Goal: Task Accomplishment & Management: Manage account settings

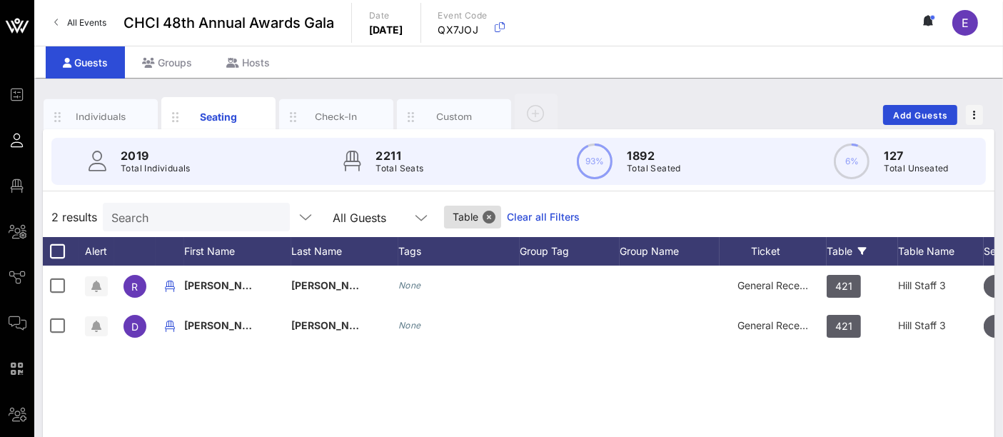
scroll to position [0, 1]
click at [613, 103] on div "Individuals Seating Check-In Custom Add Guests" at bounding box center [519, 115] width 952 height 46
click at [206, 218] on input "Search" at bounding box center [194, 217] width 167 height 19
click at [206, 218] on input "text" at bounding box center [194, 217] width 167 height 19
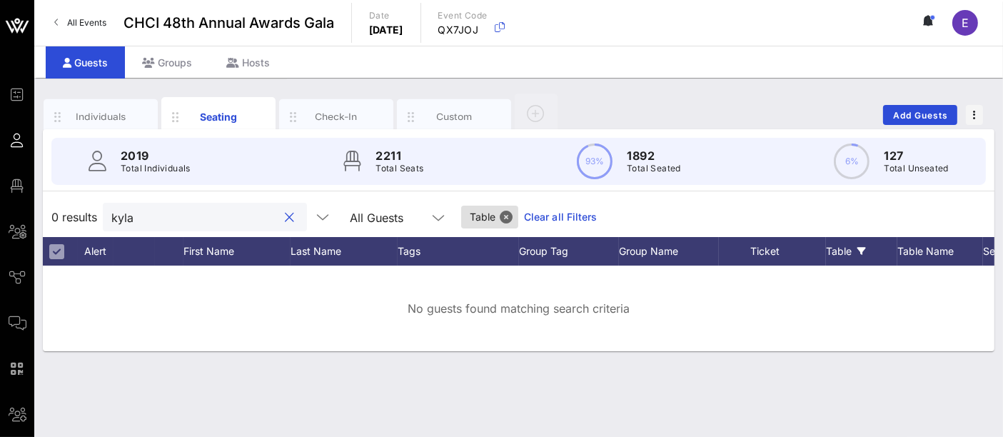
click at [152, 225] on input "kyla" at bounding box center [194, 217] width 167 height 19
click at [500, 216] on button "Close" at bounding box center [506, 217] width 13 height 13
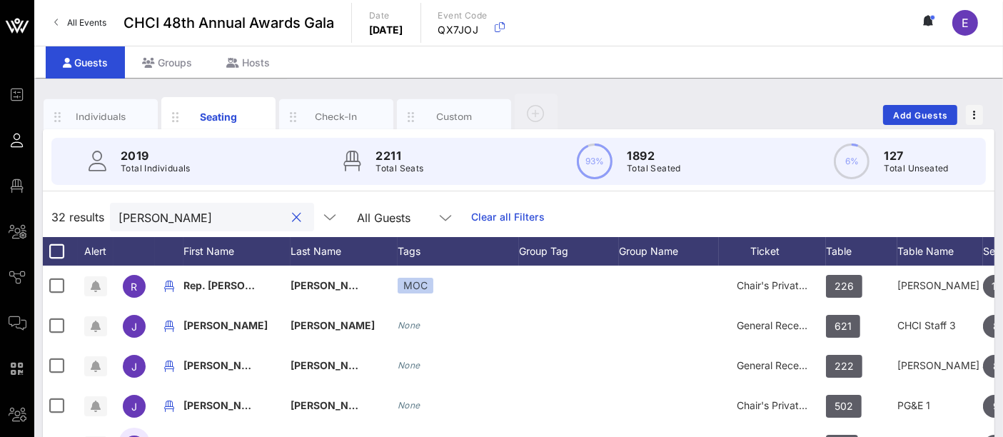
click at [157, 216] on input "[PERSON_NAME]" at bounding box center [201, 217] width 167 height 19
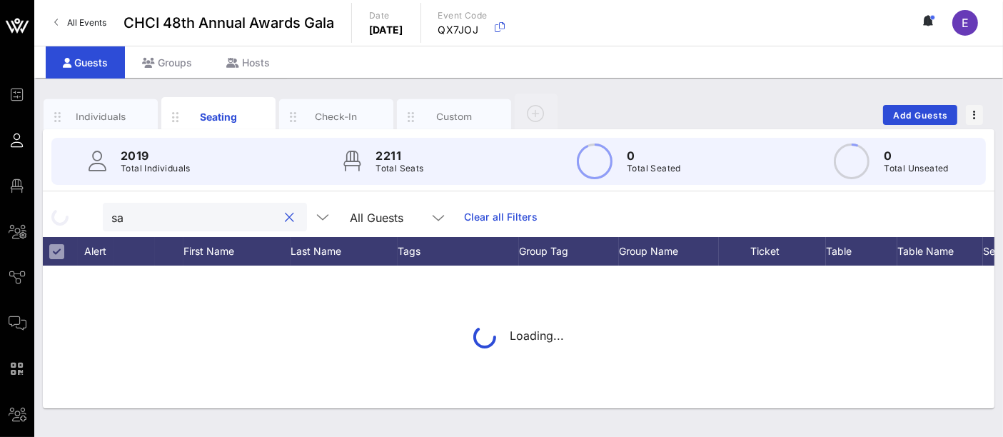
type input "s"
type input "a"
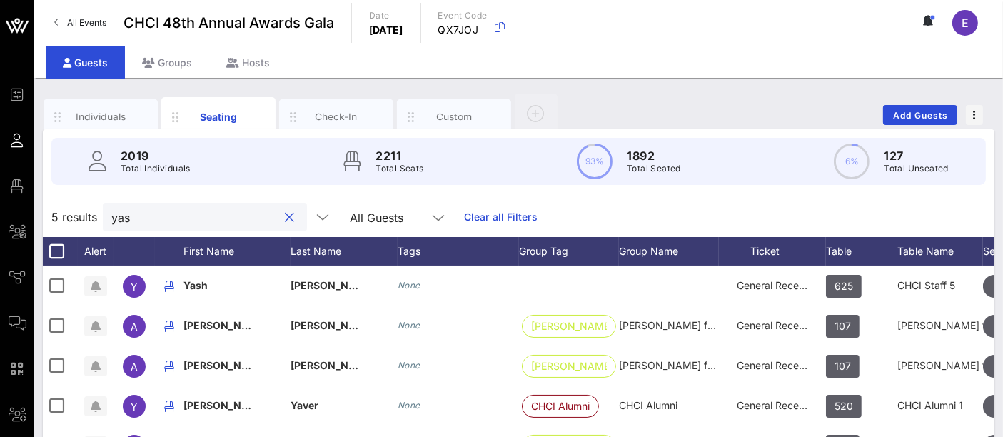
click at [193, 224] on input "yas" at bounding box center [194, 217] width 167 height 19
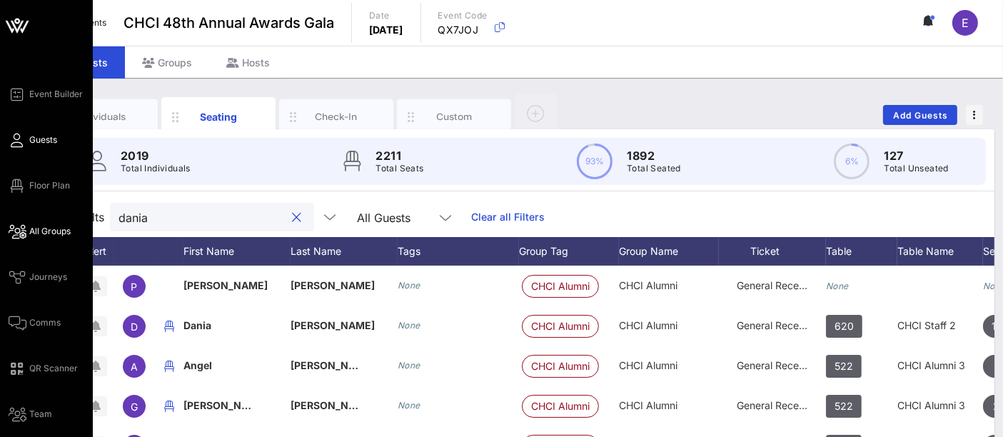
type input "dania"
click at [61, 236] on span "All Groups" at bounding box center [49, 231] width 41 height 13
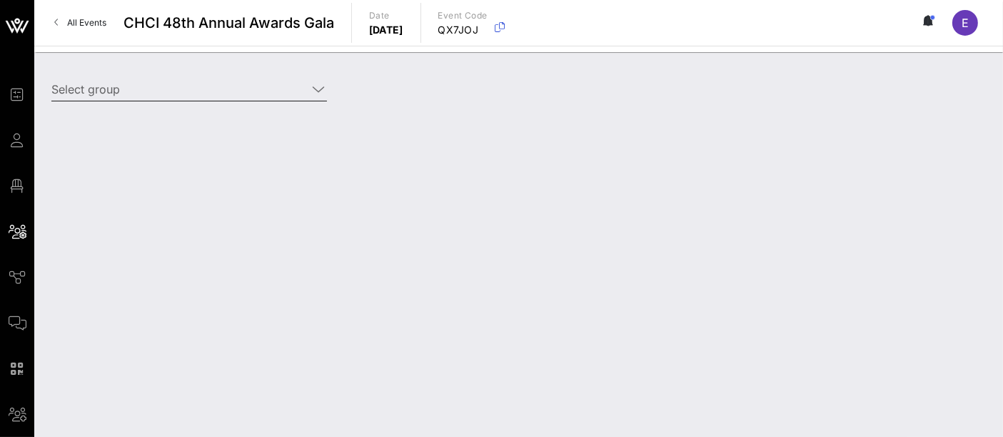
click at [213, 101] on div "Select group" at bounding box center [189, 97] width 276 height 39
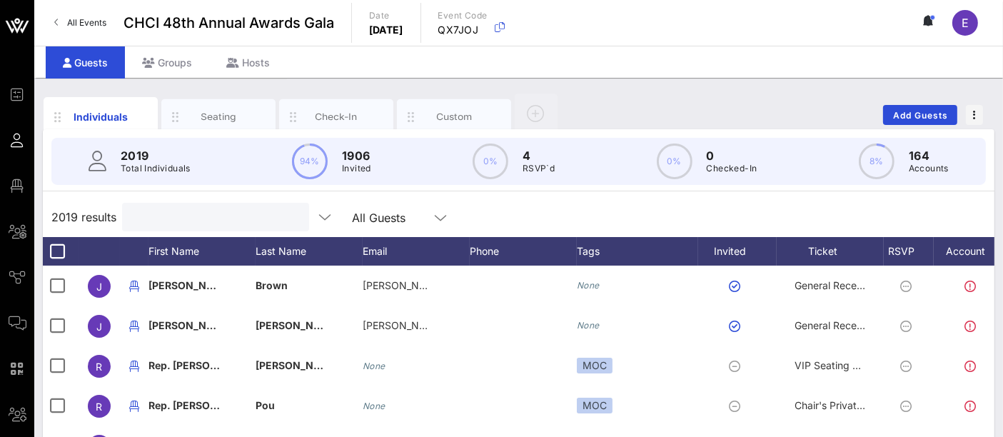
click at [157, 221] on input "text" at bounding box center [214, 217] width 167 height 19
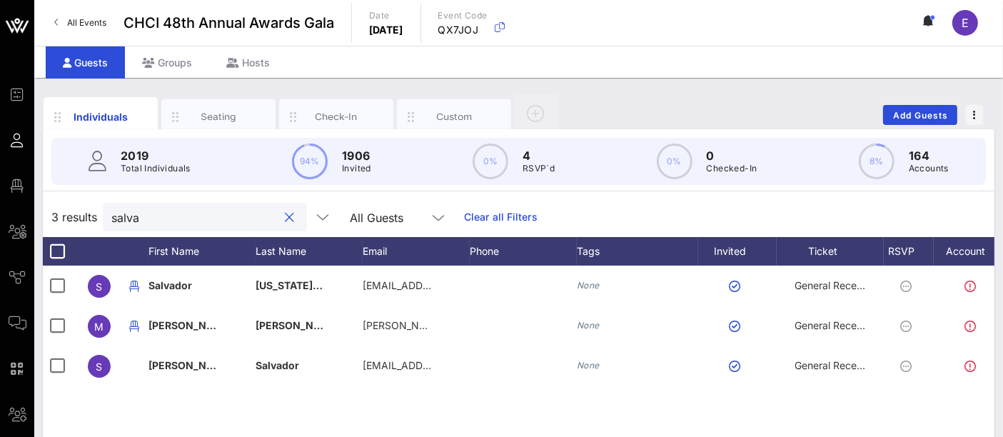
click at [155, 221] on input "salva" at bounding box center [194, 217] width 167 height 19
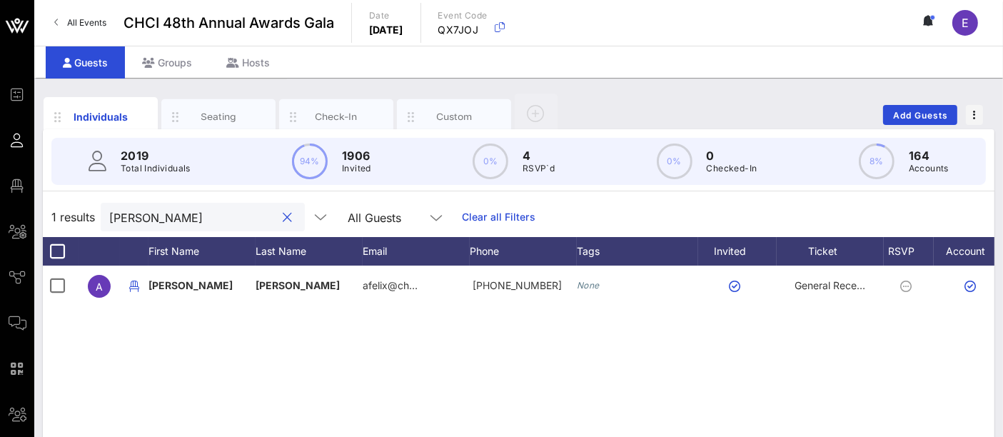
click at [161, 225] on input "[PERSON_NAME]" at bounding box center [192, 217] width 167 height 19
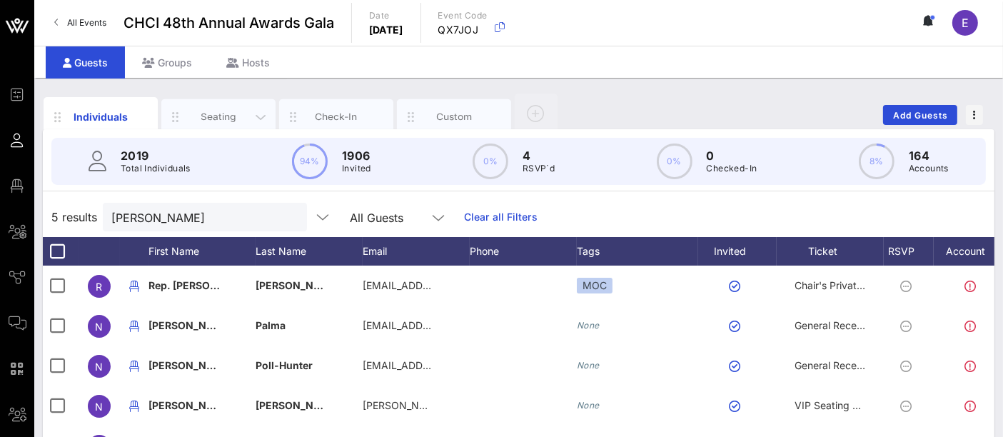
click at [221, 115] on div "Seating" at bounding box center [219, 117] width 64 height 14
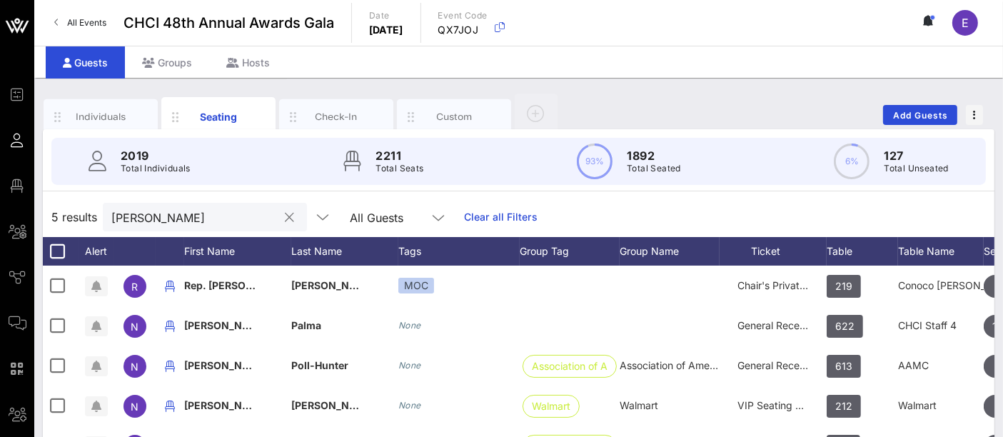
click at [158, 218] on input "[PERSON_NAME]" at bounding box center [194, 217] width 167 height 19
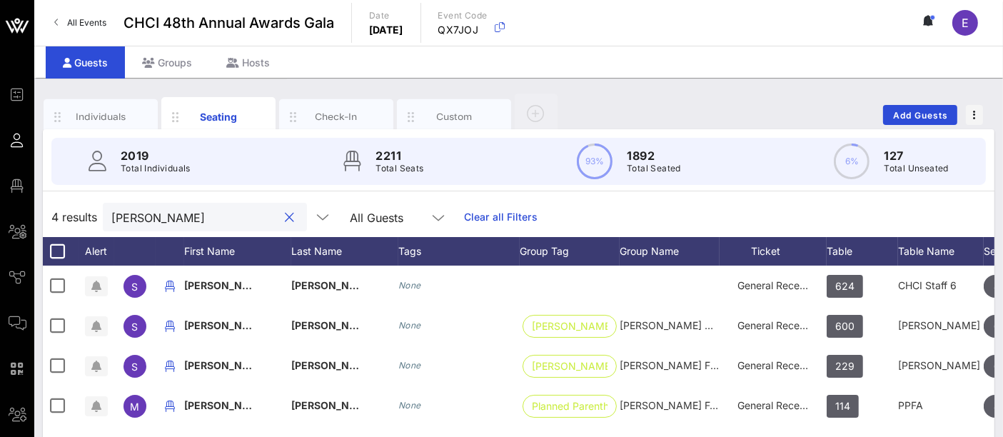
click at [190, 213] on input "[PERSON_NAME]" at bounding box center [194, 217] width 167 height 19
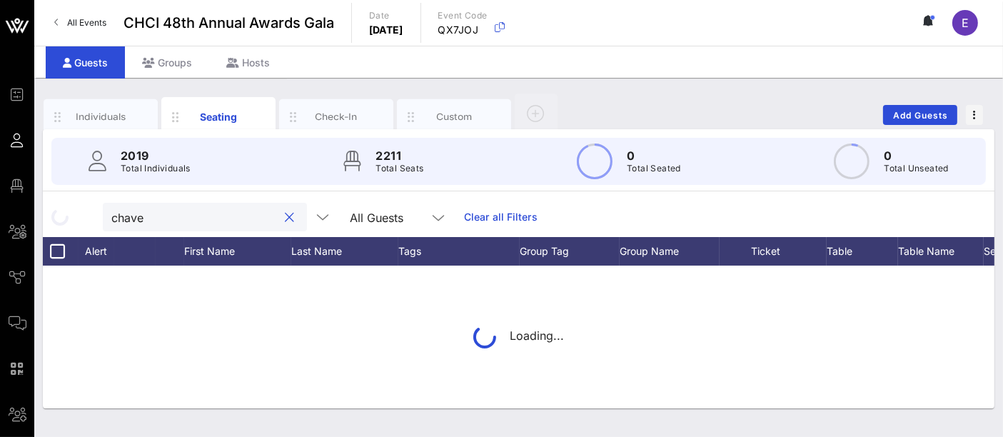
type input "[PERSON_NAME]"
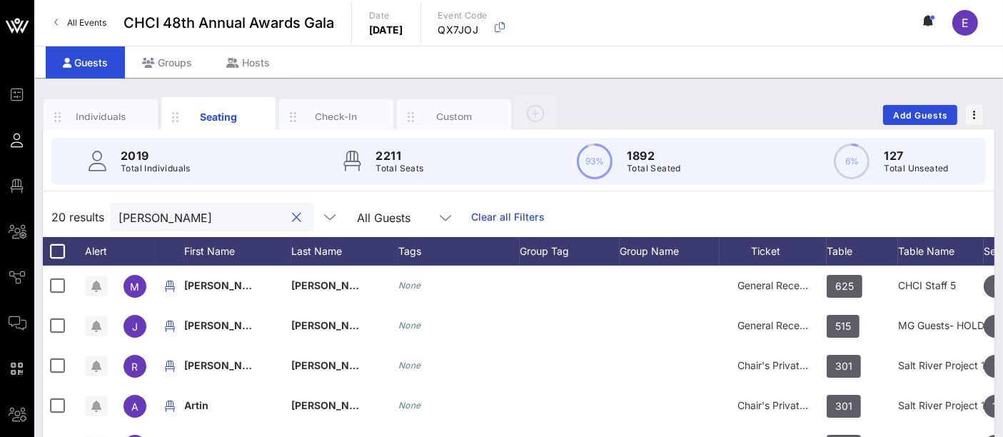
click at [168, 218] on input "[PERSON_NAME]" at bounding box center [201, 217] width 167 height 19
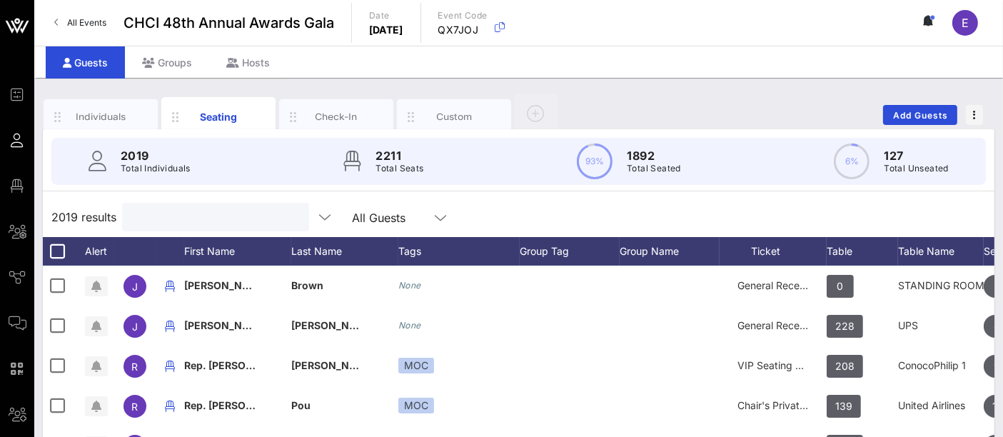
click at [161, 222] on input "text" at bounding box center [214, 217] width 167 height 19
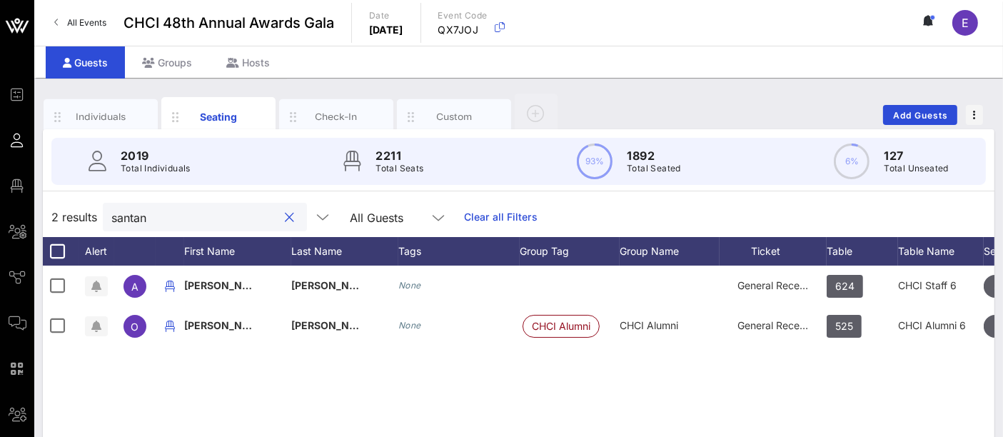
click at [153, 217] on input "santan" at bounding box center [194, 217] width 167 height 19
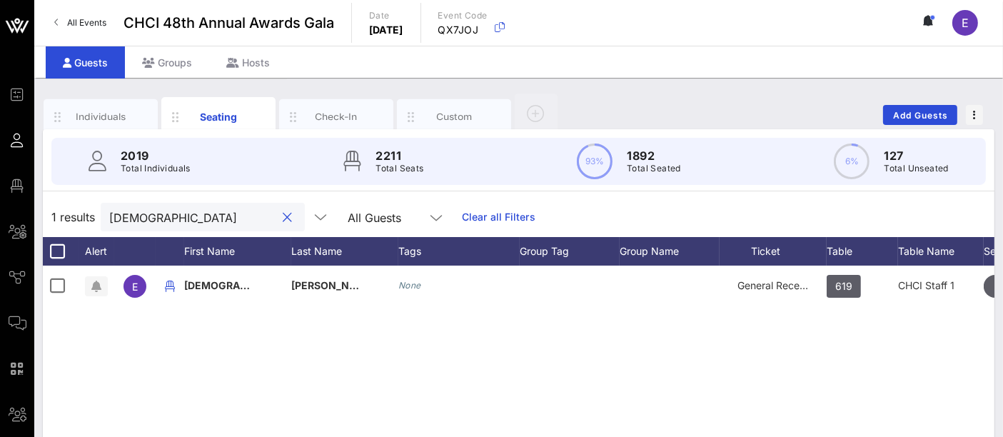
click at [169, 221] on input "[DEMOGRAPHIC_DATA]" at bounding box center [192, 217] width 167 height 19
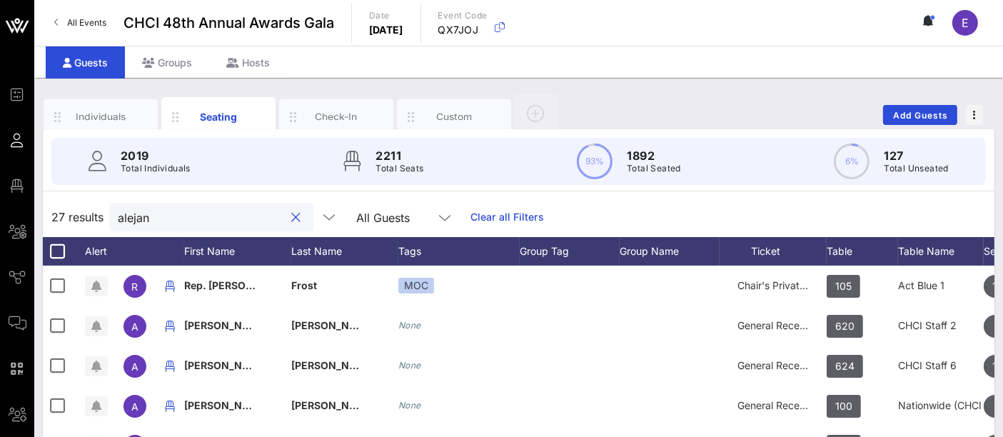
click at [187, 221] on input "alejan" at bounding box center [201, 217] width 167 height 19
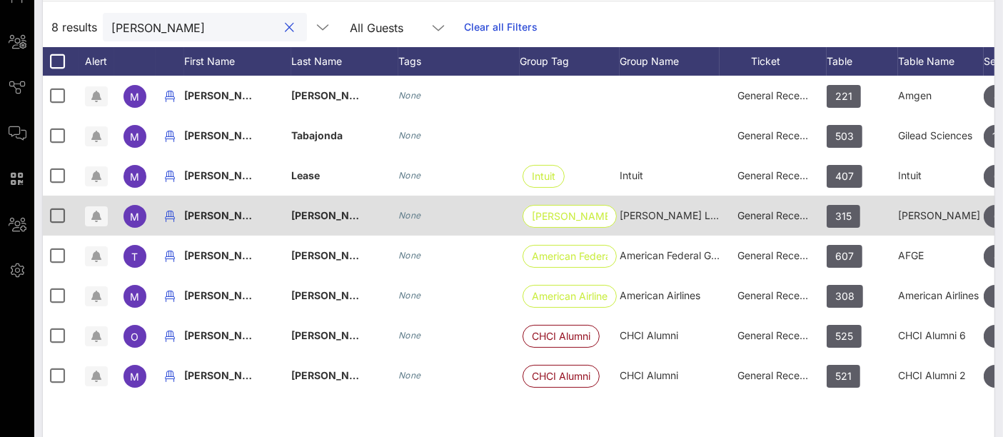
scroll to position [137, 0]
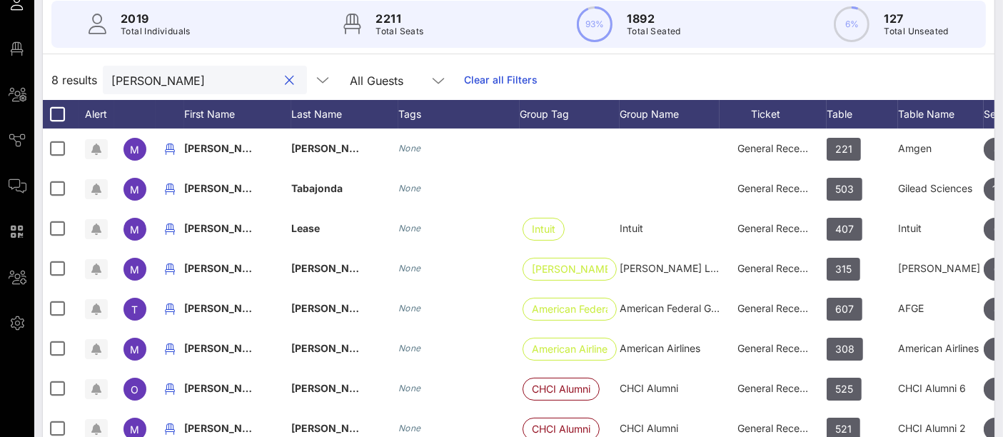
click at [167, 74] on input "[PERSON_NAME]" at bounding box center [194, 80] width 167 height 19
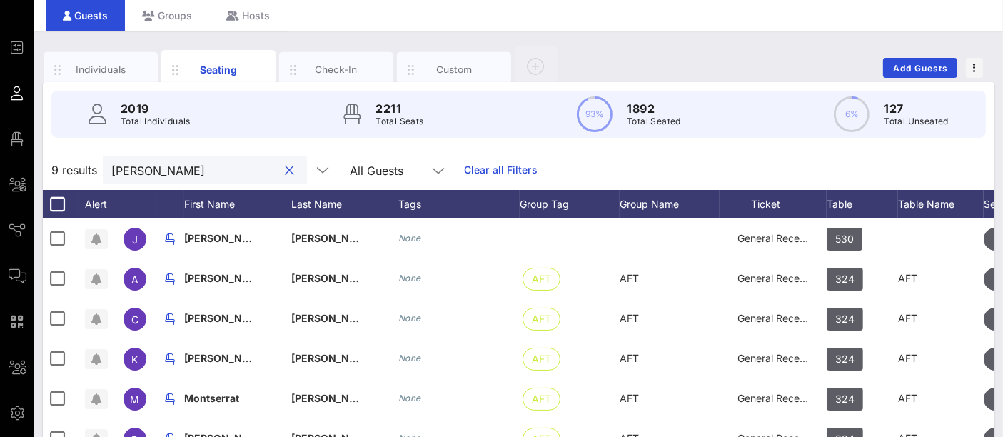
scroll to position [42, 0]
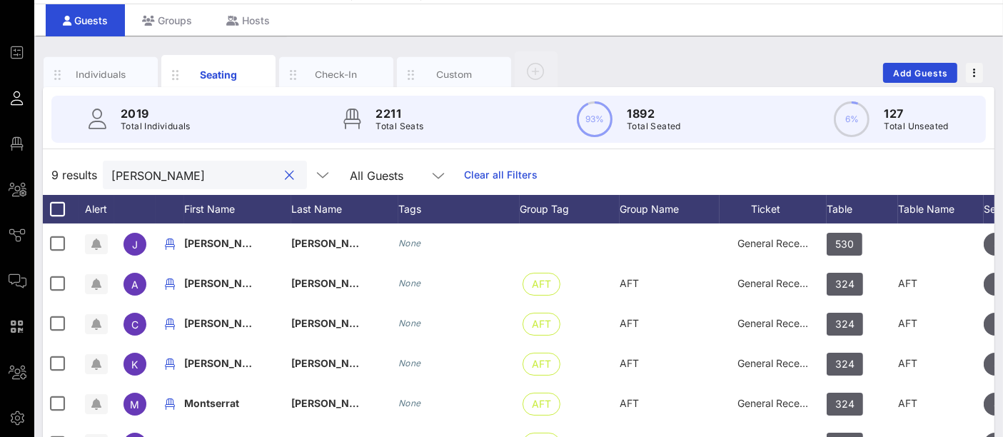
click at [146, 170] on input "[PERSON_NAME]" at bounding box center [194, 175] width 167 height 19
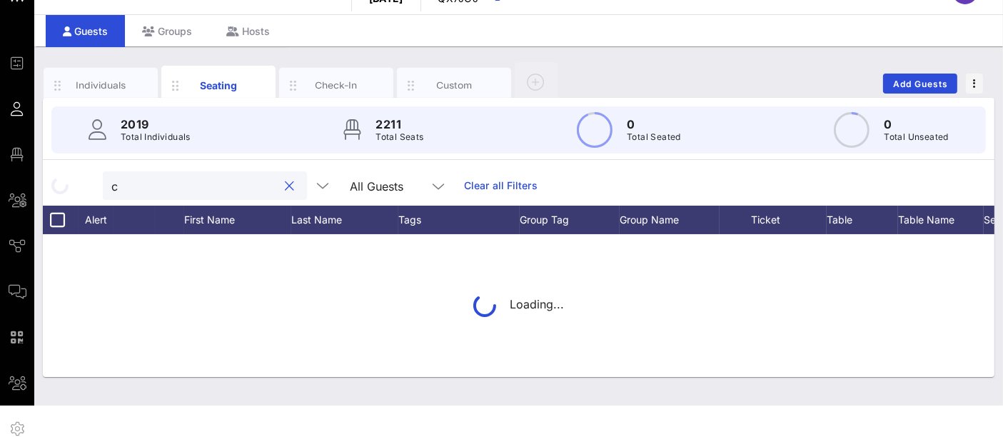
scroll to position [30, 0]
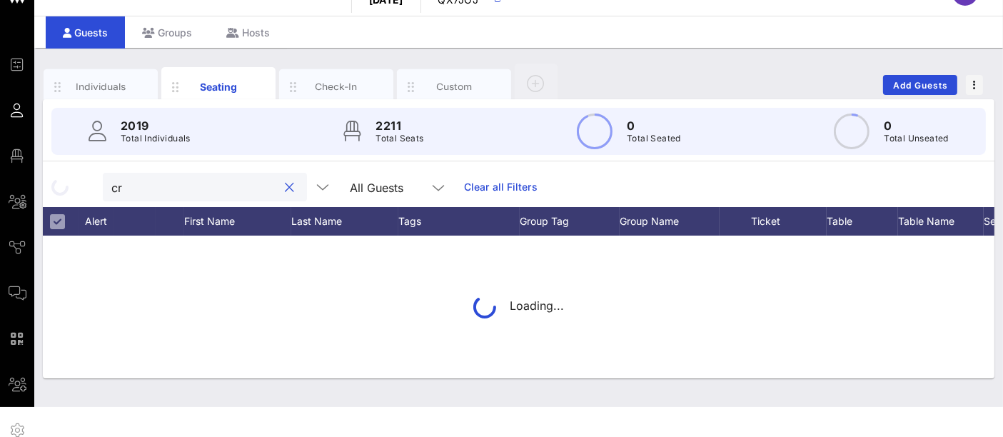
type input "c"
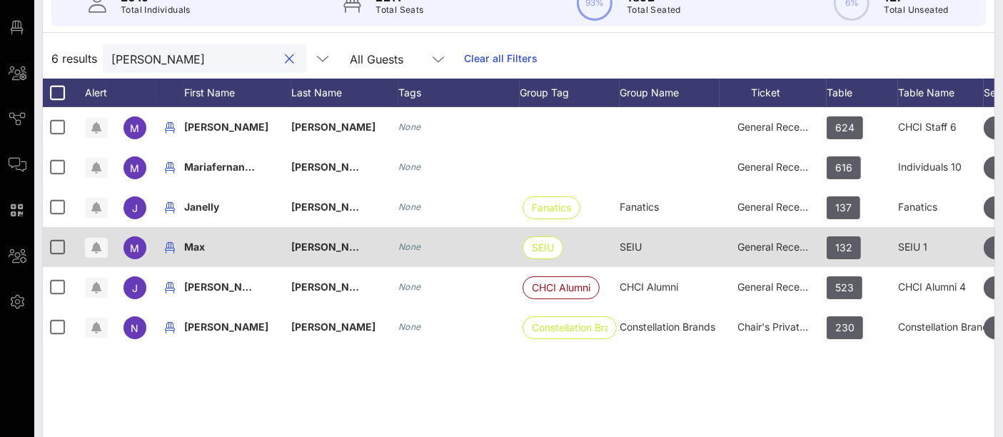
scroll to position [160, 0]
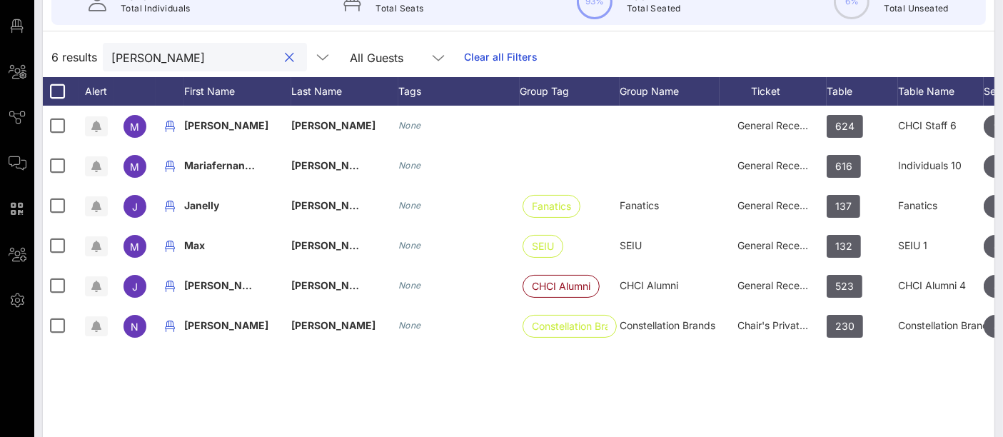
click at [179, 61] on input "[PERSON_NAME]" at bounding box center [194, 57] width 167 height 19
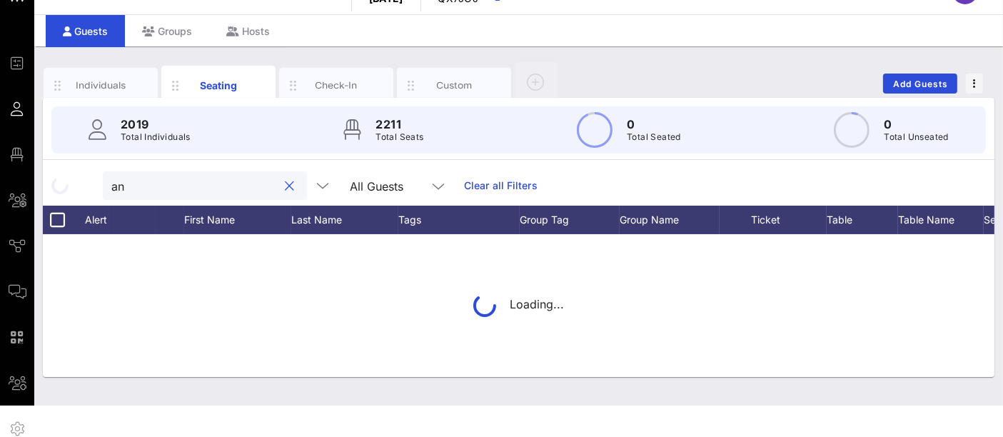
scroll to position [30, 0]
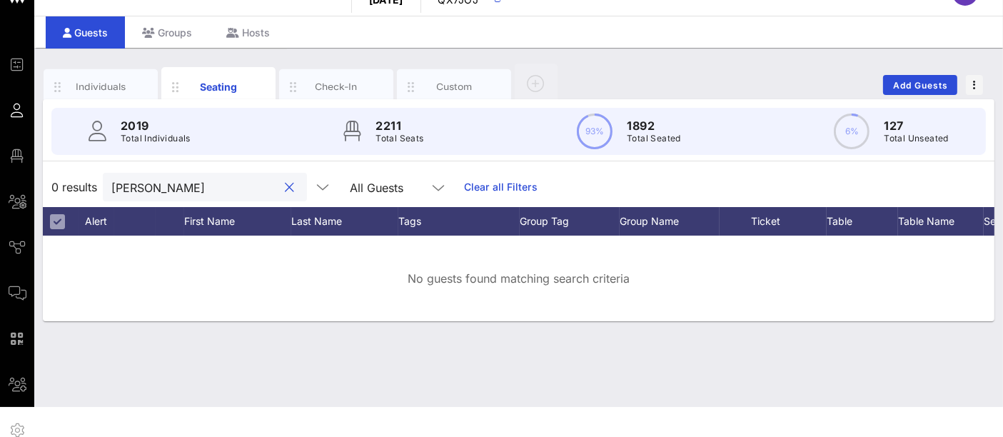
click at [185, 186] on input "[PERSON_NAME]" at bounding box center [194, 187] width 167 height 19
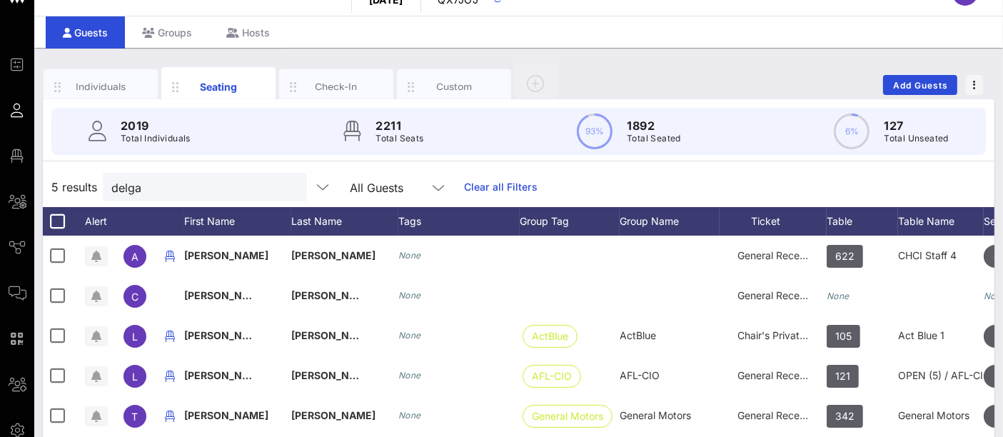
scroll to position [160, 0]
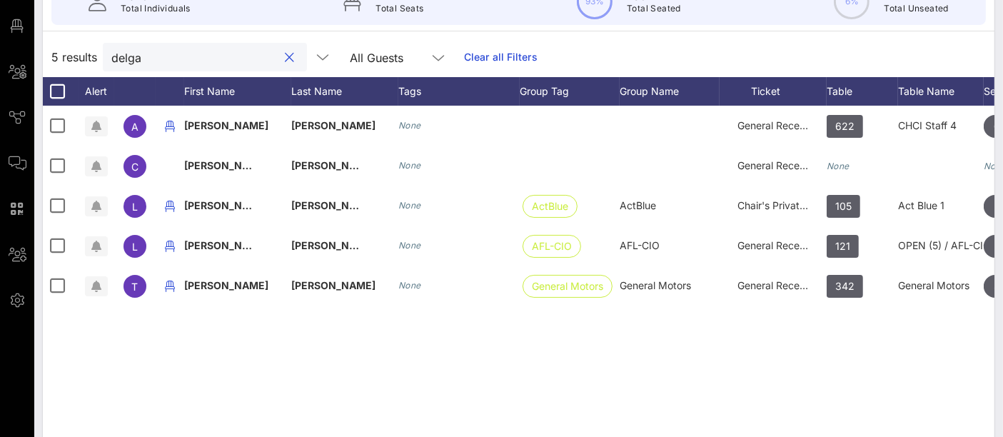
click at [183, 62] on input "delga" at bounding box center [194, 57] width 167 height 19
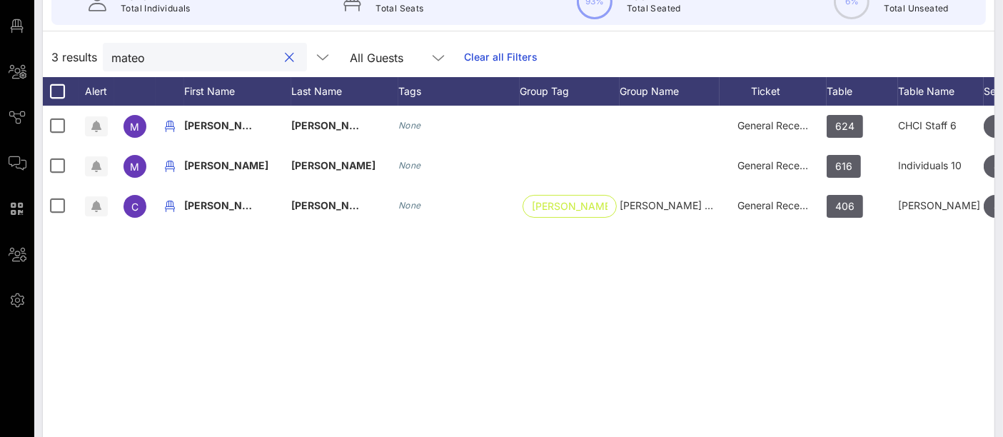
click at [187, 58] on input "mateo" at bounding box center [194, 57] width 167 height 19
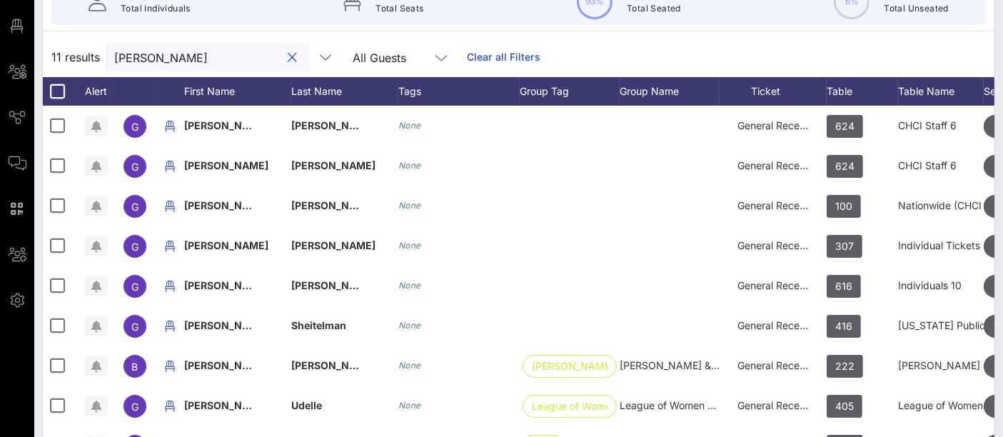
click at [189, 64] on input "[PERSON_NAME]" at bounding box center [197, 57] width 167 height 19
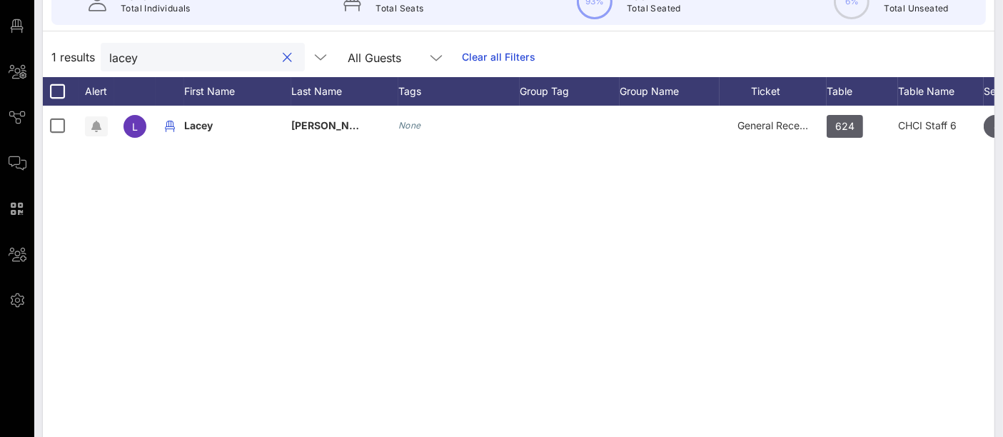
click at [171, 66] on div "lacey" at bounding box center [192, 57] width 167 height 29
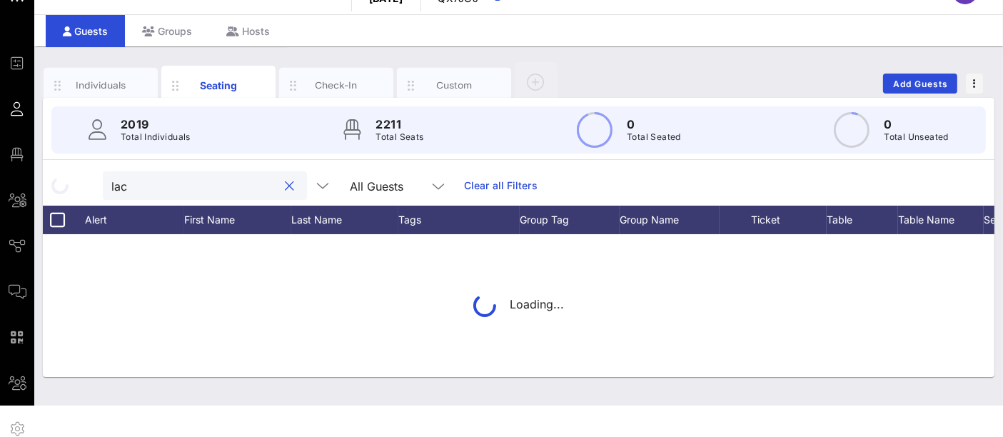
scroll to position [30, 0]
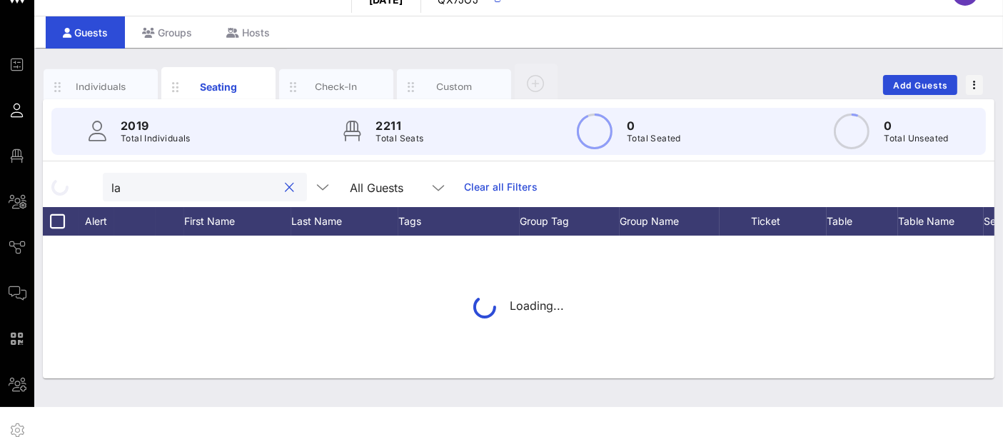
type input "l"
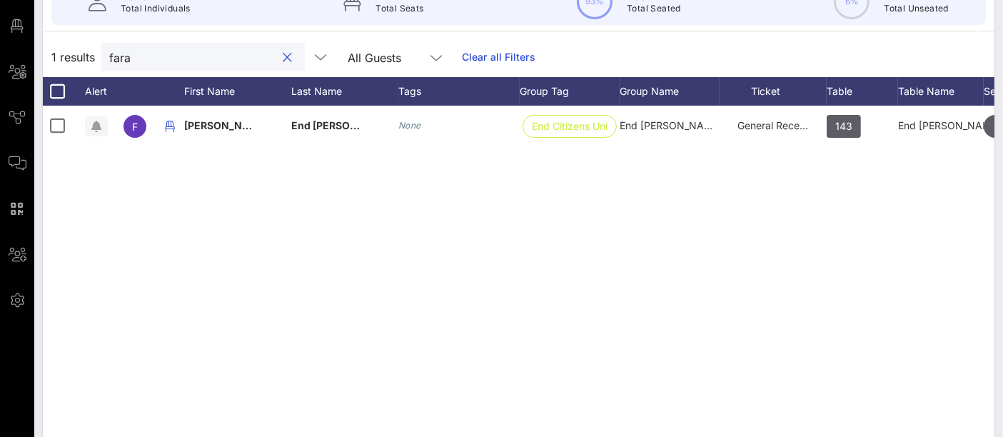
type input "fara"
